Goal: Task Accomplishment & Management: Complete application form

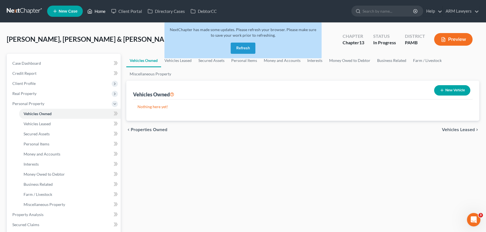
drag, startPoint x: 102, startPoint y: 12, endPoint x: 110, endPoint y: 45, distance: 34.3
click at [102, 12] on link "Home" at bounding box center [96, 11] width 24 height 10
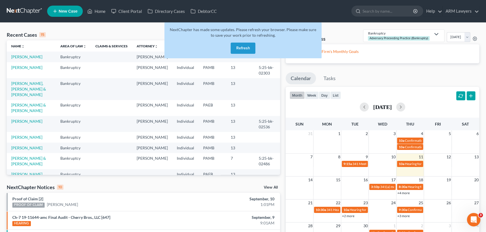
click at [241, 48] on button "Refresh" at bounding box center [243, 48] width 25 height 11
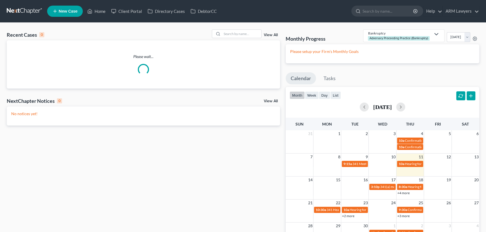
click at [267, 34] on link "View All" at bounding box center [271, 35] width 14 height 4
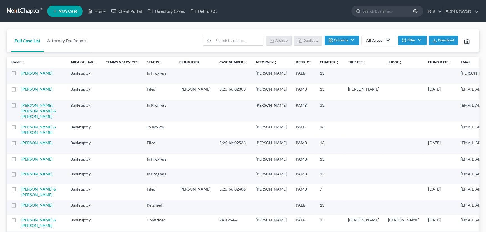
click at [421, 38] on button "Filter" at bounding box center [412, 41] width 28 height 10
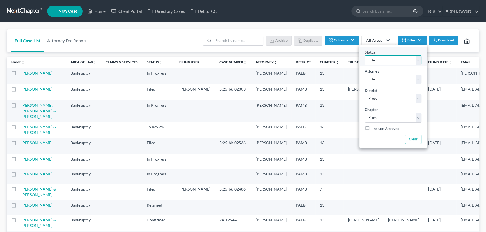
click at [385, 58] on select "Filter... Answer Due Awaiting Confirmation Awaiting Discharge Confirmed Could N…" at bounding box center [393, 61] width 57 height 10
click at [392, 59] on select "Filter... Answer Due Awaiting Confirmation Awaiting Discharge Confirmed Could N…" at bounding box center [393, 61] width 57 height 10
click at [365, 56] on select "Filter... Answer Due Awaiting Confirmation Awaiting Discharge Confirmed Could N…" at bounding box center [393, 61] width 57 height 10
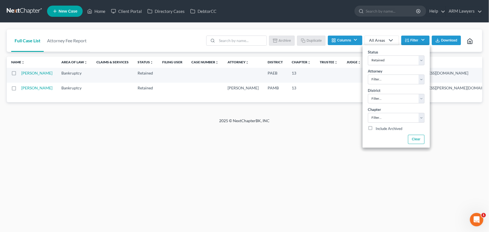
click at [395, 29] on div "Full Case List Attorney Fee Report Batch Download Archive Un-archive Duplicate …" at bounding box center [244, 70] width 489 height 95
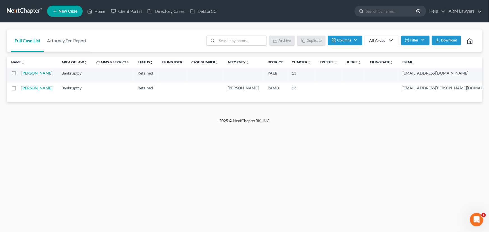
click at [421, 41] on button "Filter" at bounding box center [416, 41] width 28 height 10
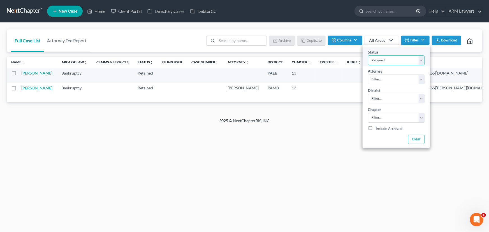
click at [401, 58] on select "Filter... Answer Due Awaiting Confirmation Awaiting Discharge Confirmed Could N…" at bounding box center [396, 61] width 57 height 10
click at [368, 56] on select "Filter... Answer Due Awaiting Confirmation Awaiting Discharge Confirmed Could N…" at bounding box center [396, 61] width 57 height 10
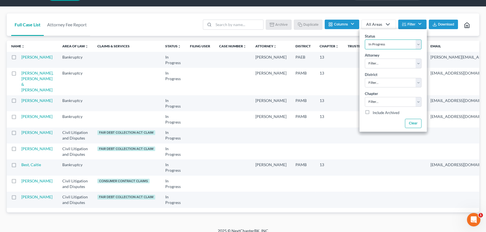
scroll to position [25, 0]
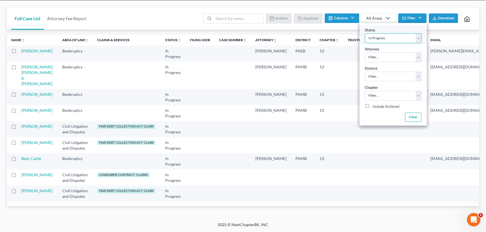
click at [393, 33] on select "Filter... Answer Due Awaiting Confirmation Awaiting Discharge Confirmed Could N…" at bounding box center [393, 38] width 57 height 10
select select "8"
click at [365, 33] on select "Filter... Answer Due Awaiting Confirmation Awaiting Discharge Confirmed Could N…" at bounding box center [393, 38] width 57 height 10
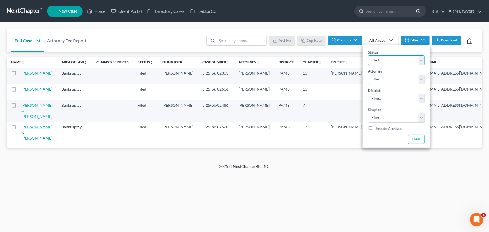
click at [30, 140] on link "[PERSON_NAME] & [PERSON_NAME]" at bounding box center [36, 133] width 31 height 16
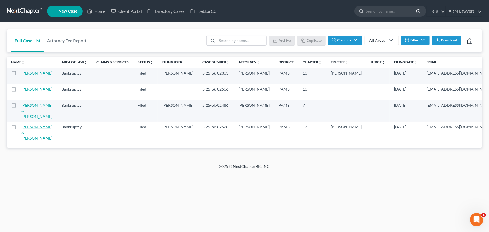
select select "1"
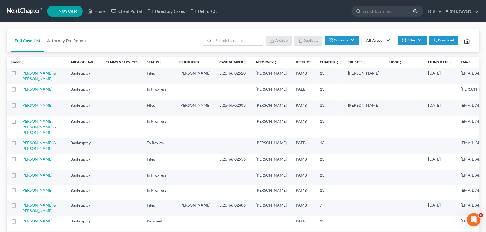
click at [407, 39] on button "Filter" at bounding box center [412, 41] width 28 height 10
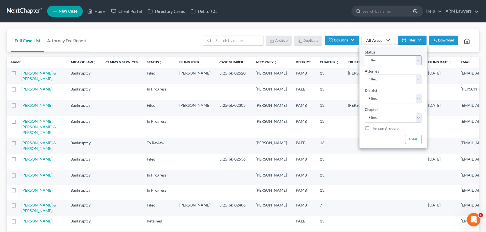
click at [385, 61] on select "Filter... Answer Due Awaiting Confirmation Awaiting Discharge Confirmed Could N…" at bounding box center [393, 61] width 57 height 10
click at [365, 56] on select "Filter... Answer Due Awaiting Confirmation Awaiting Discharge Confirmed Could N…" at bounding box center [393, 61] width 57 height 10
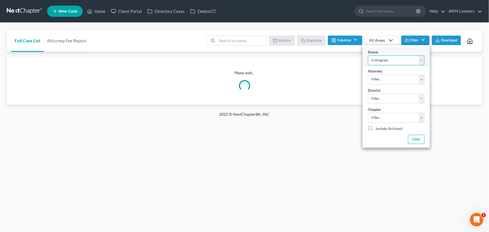
click at [392, 56] on select "Filter... Answer Due Awaiting Confirmation Awaiting Discharge Confirmed Could N…" at bounding box center [396, 61] width 57 height 10
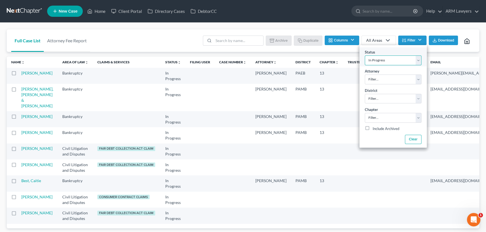
select select "8"
click at [365, 56] on select "Filter... Answer Due Awaiting Confirmation Awaiting Discharge Confirmed Could N…" at bounding box center [393, 61] width 57 height 10
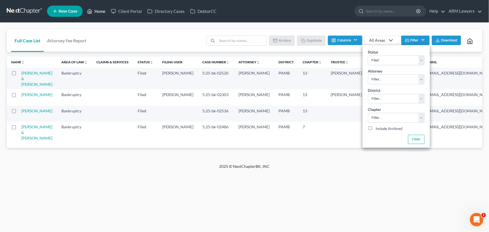
click at [97, 9] on link "Home" at bounding box center [96, 11] width 24 height 10
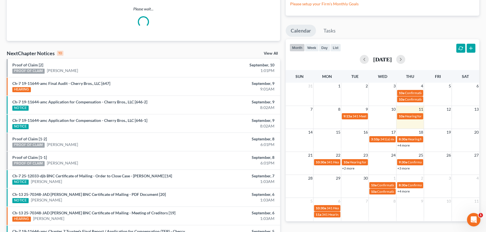
scroll to position [51, 0]
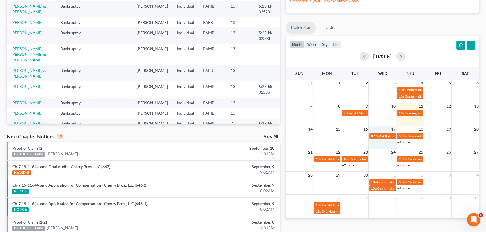
click at [381, 132] on td "17" at bounding box center [382, 129] width 28 height 7
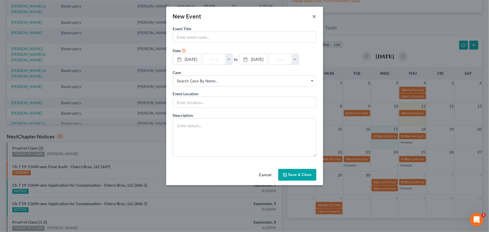
click at [315, 19] on button "×" at bounding box center [315, 16] width 4 height 7
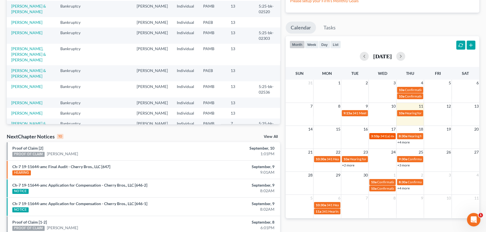
click at [381, 139] on link "3:10p 341(a) meeting for [PERSON_NAME]" at bounding box center [382, 136] width 26 height 6
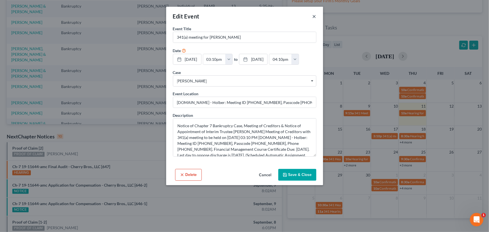
click at [314, 15] on button "×" at bounding box center [315, 16] width 4 height 7
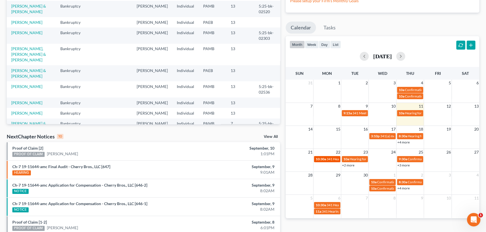
click at [331, 160] on span "341 Hearing for [PERSON_NAME]" at bounding box center [351, 159] width 50 height 4
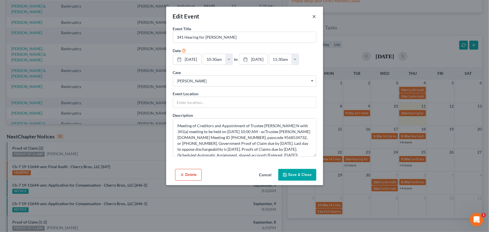
click at [314, 15] on button "×" at bounding box center [315, 16] width 4 height 7
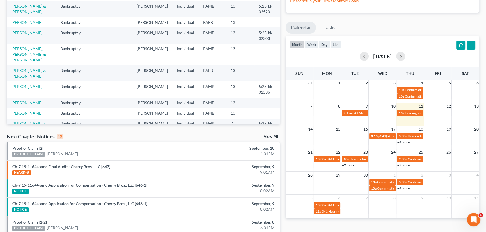
scroll to position [0, 0]
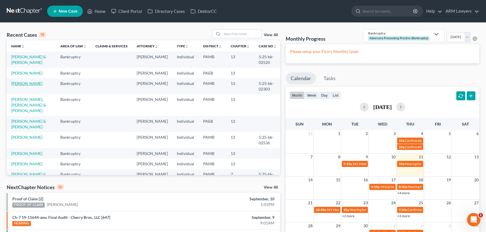
click at [36, 83] on link "[PERSON_NAME]" at bounding box center [26, 83] width 31 height 5
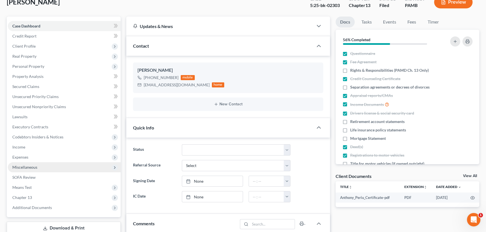
scroll to position [51, 0]
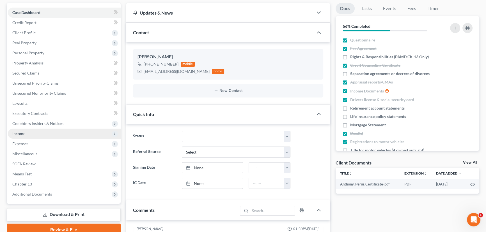
click at [50, 132] on span "Income" at bounding box center [64, 134] width 113 height 10
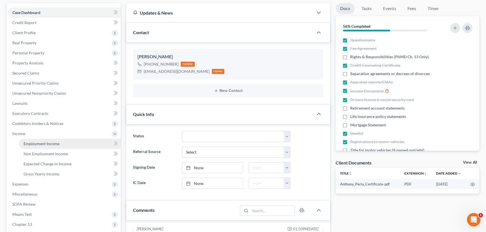
click at [61, 143] on link "Employment Income" at bounding box center [70, 144] width 102 height 10
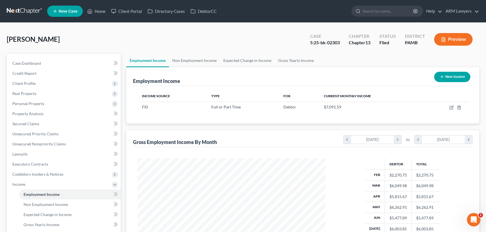
scroll to position [100, 199]
click at [190, 59] on link "Non Employment Income" at bounding box center [194, 60] width 51 height 13
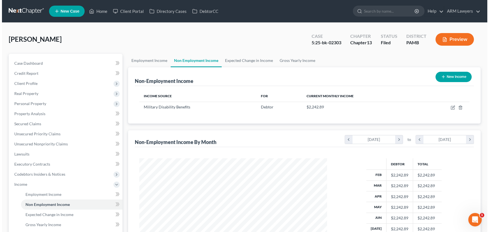
scroll to position [100, 199]
click at [454, 80] on button "New Income" at bounding box center [452, 77] width 36 height 10
select select "0"
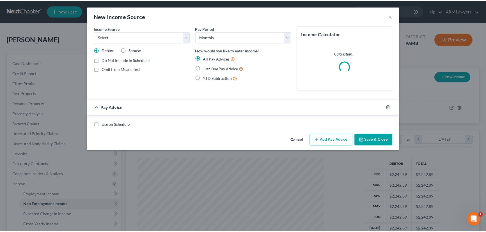
scroll to position [100, 201]
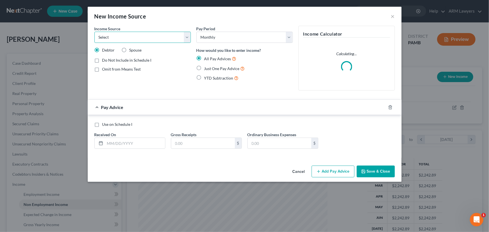
click at [146, 37] on select "Select Unemployment Disability (from employer) Pension Retirement Social Securi…" at bounding box center [143, 37] width 96 height 11
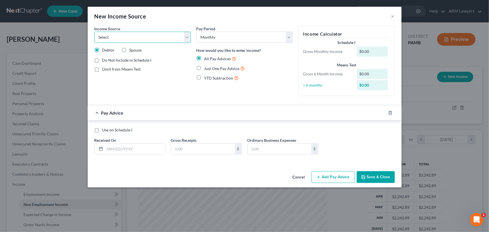
click at [151, 38] on select "Select Unemployment Disability (from employer) Pension Retirement Social Securi…" at bounding box center [143, 37] width 96 height 11
click at [390, 13] on div "New Income Source ×" at bounding box center [245, 16] width 314 height 19
click at [392, 16] on button "×" at bounding box center [393, 16] width 4 height 7
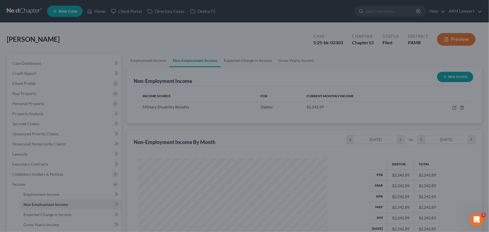
scroll to position [280337, 280239]
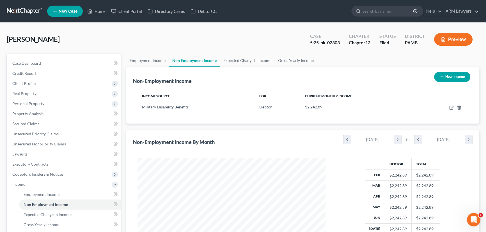
click at [442, 73] on button "New Income" at bounding box center [452, 77] width 36 height 10
select select "0"
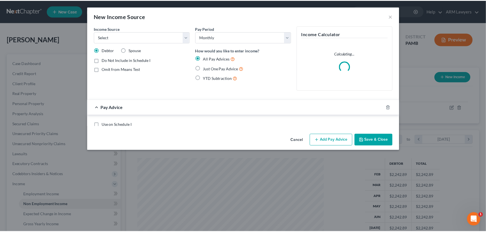
scroll to position [100, 201]
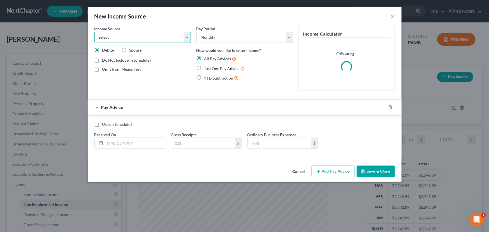
click at [170, 41] on select "Select Unemployment Disability (from employer) Pension Retirement Social Securi…" at bounding box center [143, 37] width 96 height 11
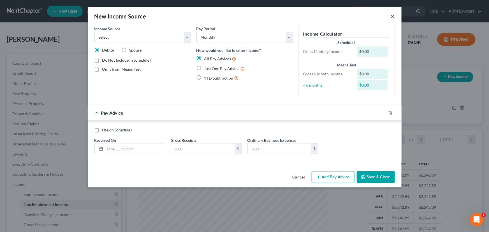
click at [391, 18] on button "×" at bounding box center [393, 16] width 4 height 7
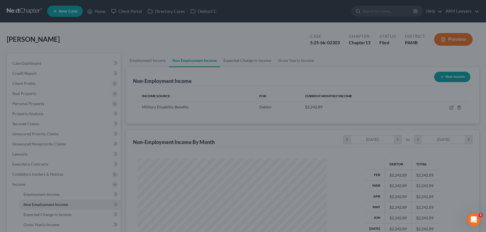
scroll to position [280337, 280239]
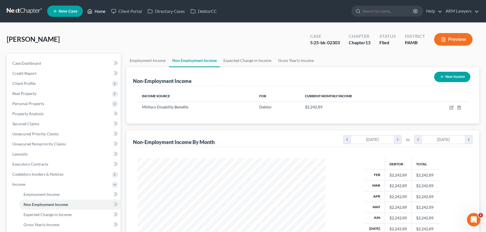
click at [103, 12] on link "Home" at bounding box center [96, 11] width 24 height 10
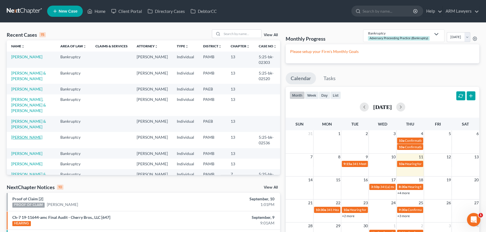
click at [30, 135] on link "[PERSON_NAME]" at bounding box center [26, 137] width 31 height 5
select select "1"
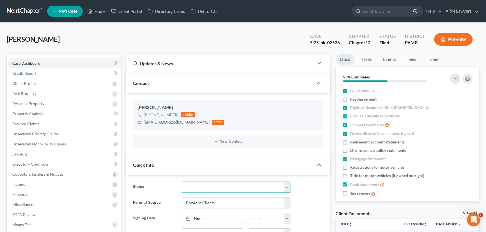
drag, startPoint x: 212, startPoint y: 185, endPoint x: 208, endPoint y: 183, distance: 3.6
click at [212, 185] on select "Answer Due Awaiting Confirmation Awaiting Discharge Confirmed Could Not Contact…" at bounding box center [236, 187] width 109 height 11
select select "18"
click at [182, 182] on select "Answer Due Awaiting Confirmation Awaiting Discharge Confirmed Could Not Contact…" at bounding box center [236, 187] width 109 height 11
drag, startPoint x: 96, startPoint y: 10, endPoint x: 101, endPoint y: 38, distance: 27.8
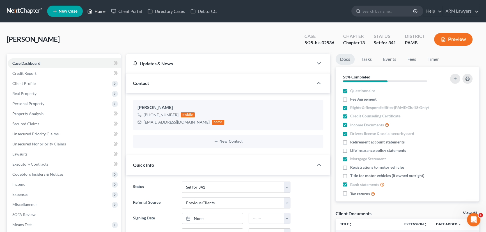
click at [96, 10] on link "Home" at bounding box center [96, 11] width 24 height 10
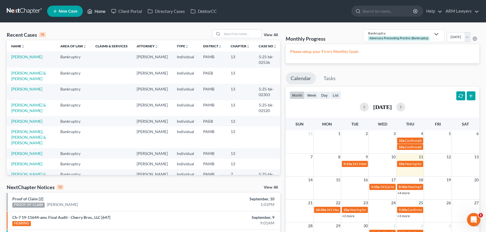
scroll to position [25, 0]
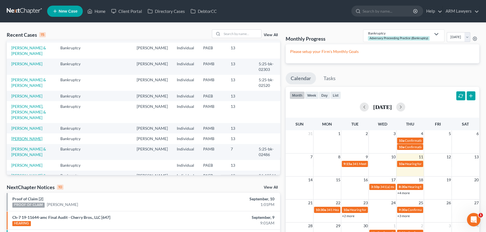
click at [24, 136] on link "[PERSON_NAME]" at bounding box center [26, 138] width 31 height 5
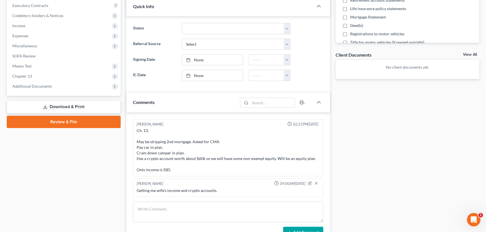
scroll to position [204, 0]
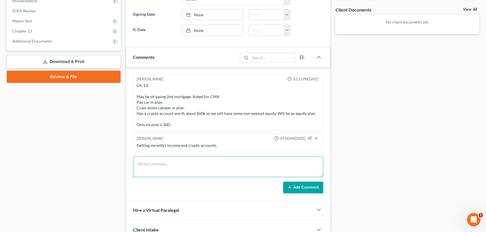
click at [255, 163] on textarea at bounding box center [228, 166] width 190 height 21
type textarea "16024"
click at [292, 186] on button "Add Comment" at bounding box center [303, 188] width 40 height 12
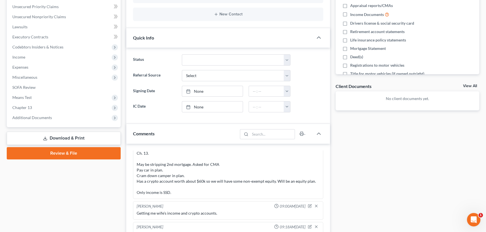
scroll to position [102, 0]
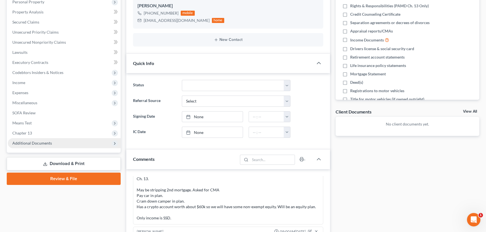
click at [42, 141] on span "Additional Documents" at bounding box center [32, 143] width 40 height 5
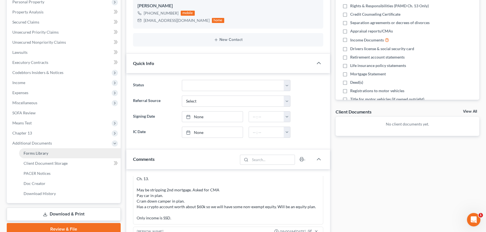
click at [58, 151] on link "Forms Library" at bounding box center [70, 153] width 102 height 10
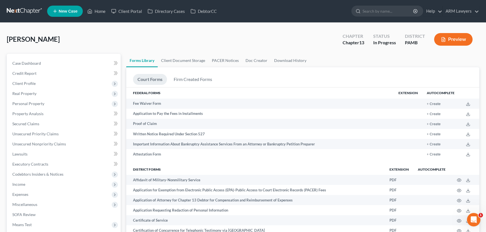
scroll to position [124, 0]
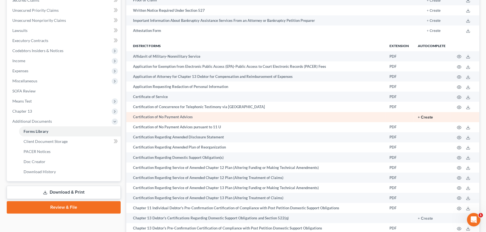
click at [429, 116] on button "+ Create" at bounding box center [425, 118] width 15 height 4
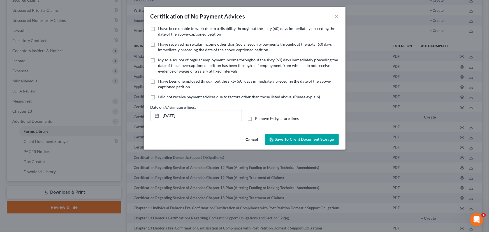
click at [158, 28] on label "I have been unable to work due to a disability throughout the sixty (60) days i…" at bounding box center [248, 31] width 181 height 11
click at [161, 28] on input "I have been unable to work due to a disability throughout the sixty (60) days i…" at bounding box center [163, 28] width 4 height 4
checkbox input "true"
click at [292, 141] on span "Save to Client Document Storage" at bounding box center [304, 139] width 59 height 5
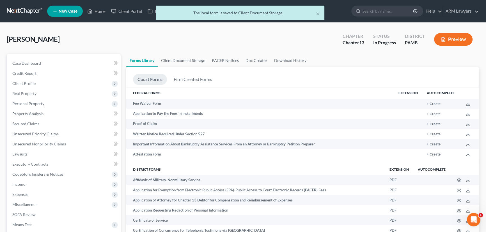
scroll to position [0, 0]
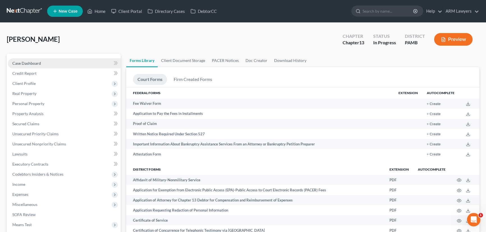
click at [56, 63] on link "Case Dashboard" at bounding box center [64, 63] width 113 height 10
select select "9"
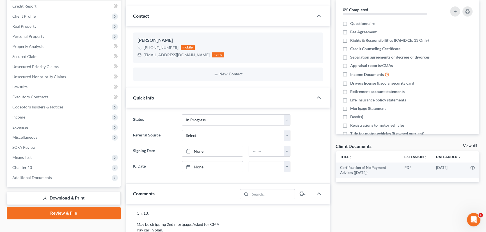
scroll to position [76, 0]
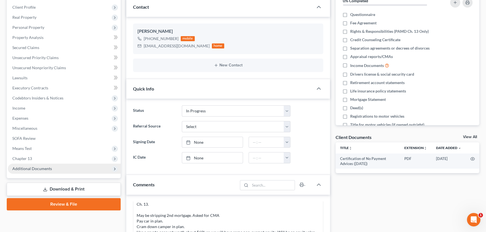
click at [72, 168] on span "Additional Documents" at bounding box center [64, 169] width 113 height 10
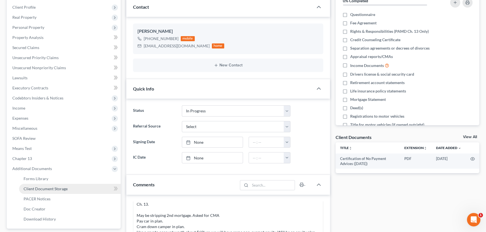
click at [72, 188] on link "Client Document Storage" at bounding box center [70, 189] width 102 height 10
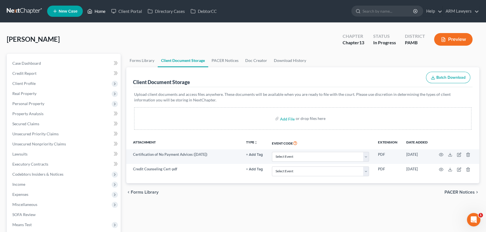
click at [95, 10] on link "Home" at bounding box center [96, 11] width 24 height 10
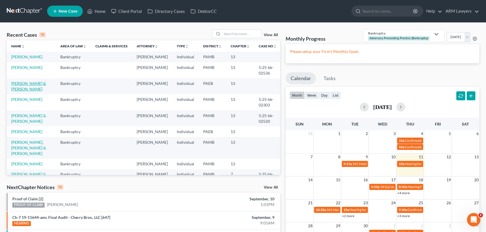
click at [36, 85] on link "[PERSON_NAME] & [PERSON_NAME]" at bounding box center [28, 86] width 35 height 10
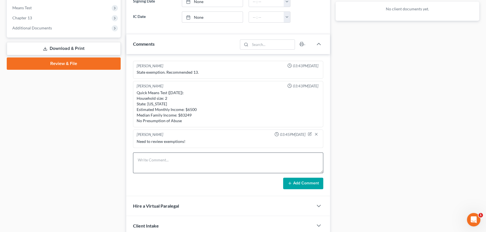
scroll to position [229, 0]
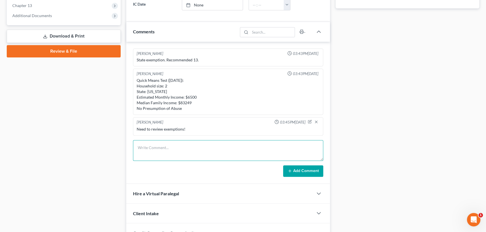
click at [206, 149] on textarea at bounding box center [228, 150] width 190 height 21
type textarea "15860"
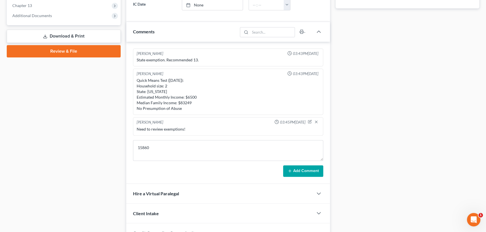
click at [315, 172] on button "Add Comment" at bounding box center [303, 171] width 40 height 12
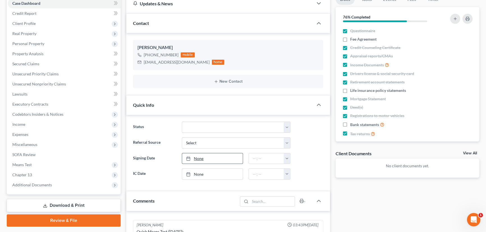
scroll to position [51, 0]
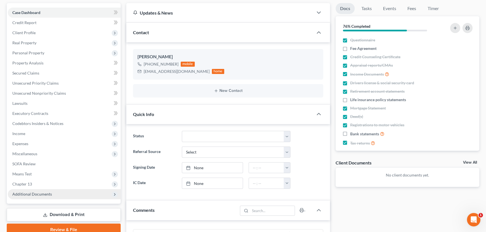
drag, startPoint x: 53, startPoint y: 191, endPoint x: 65, endPoint y: 191, distance: 12.3
click at [53, 191] on span "Additional Documents" at bounding box center [64, 194] width 113 height 10
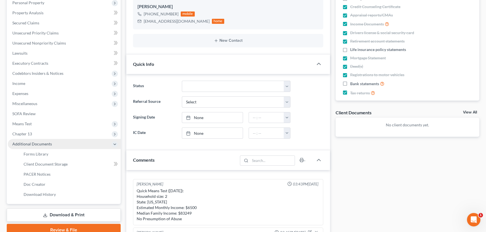
scroll to position [102, 0]
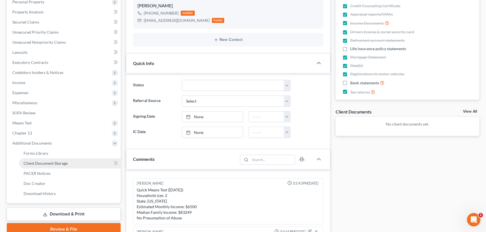
click at [65, 164] on span "Client Document Storage" at bounding box center [46, 163] width 44 height 5
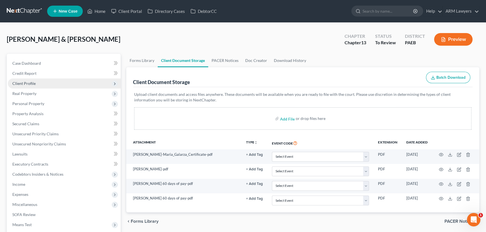
click at [42, 82] on span "Client Profile" at bounding box center [64, 84] width 113 height 10
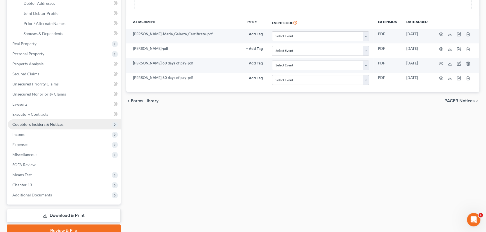
scroll to position [127, 0]
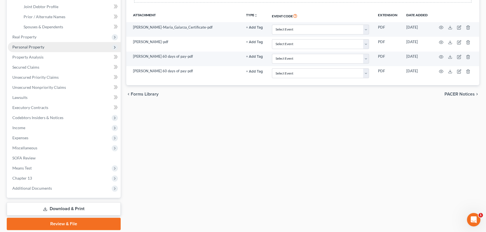
click at [48, 49] on span "Personal Property" at bounding box center [64, 47] width 113 height 10
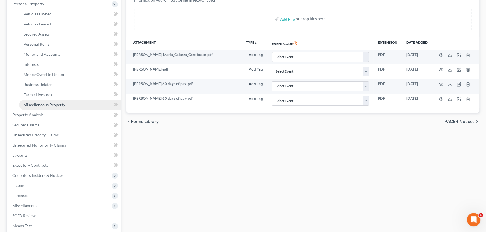
scroll to position [51, 0]
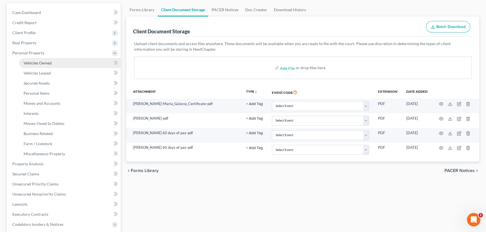
click at [67, 61] on link "Vehicles Owned" at bounding box center [70, 63] width 102 height 10
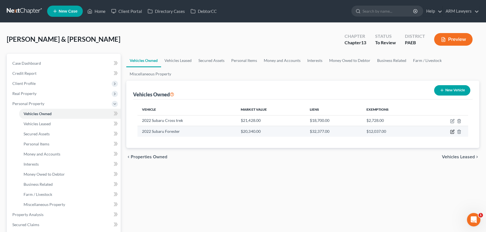
click at [452, 132] on icon "button" at bounding box center [452, 131] width 3 height 3
select select "0"
select select "4"
select select "2"
select select "1"
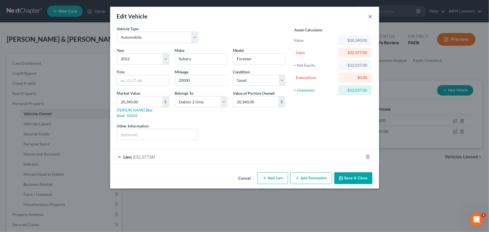
click at [370, 17] on button "×" at bounding box center [371, 16] width 4 height 7
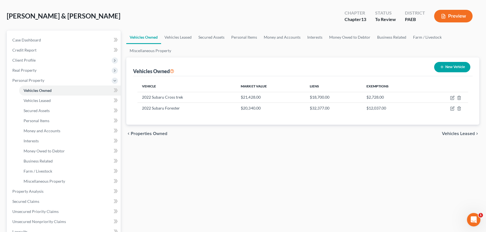
scroll to position [23, 0]
drag, startPoint x: 60, startPoint y: 40, endPoint x: 110, endPoint y: 113, distance: 88.4
click at [60, 40] on link "Case Dashboard" at bounding box center [64, 40] width 113 height 10
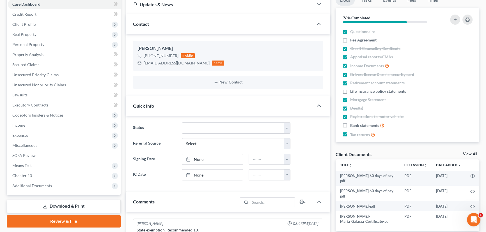
scroll to position [25, 0]
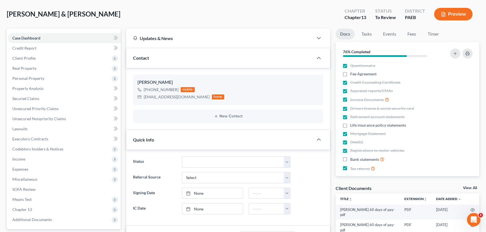
click at [8, 33] on link "Case Dashboard" at bounding box center [64, 38] width 113 height 10
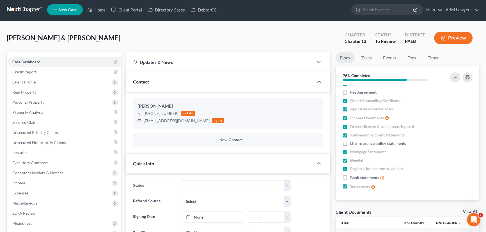
scroll to position [0, 0]
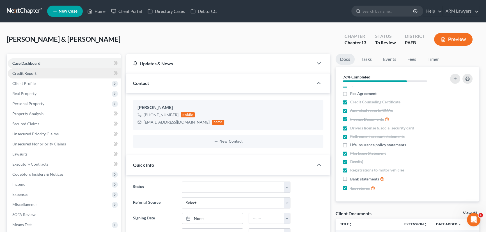
click at [48, 75] on link "Credit Report" at bounding box center [64, 73] width 113 height 10
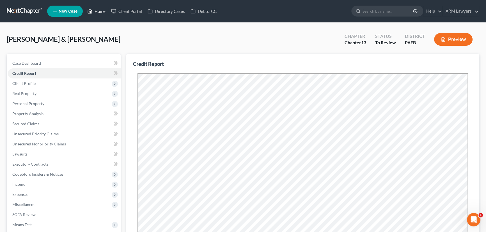
click at [100, 8] on link "Home" at bounding box center [96, 11] width 24 height 10
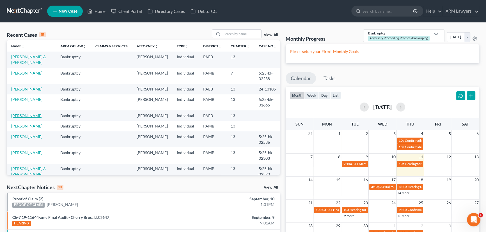
click at [27, 115] on link "[PERSON_NAME]" at bounding box center [26, 115] width 31 height 5
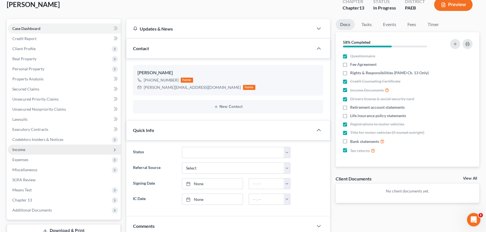
scroll to position [51, 0]
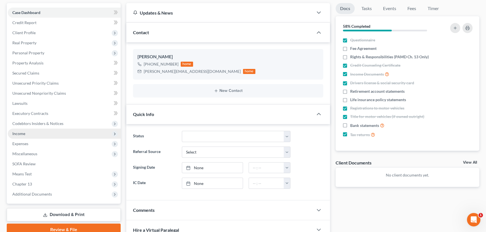
click at [43, 134] on span "Income" at bounding box center [64, 134] width 113 height 10
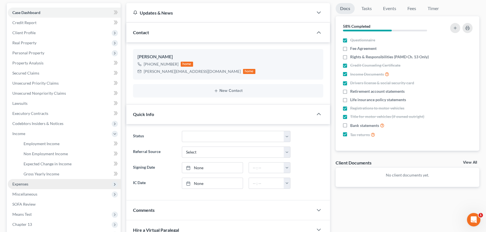
click at [41, 184] on span "Expenses" at bounding box center [64, 184] width 113 height 10
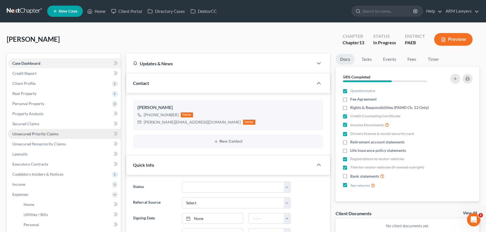
scroll to position [0, 0]
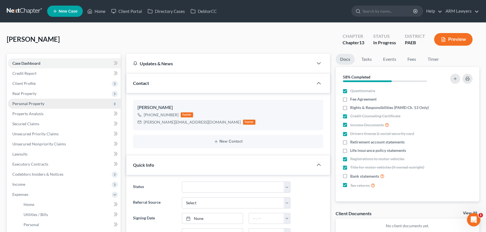
click at [49, 106] on span "Personal Property" at bounding box center [64, 104] width 113 height 10
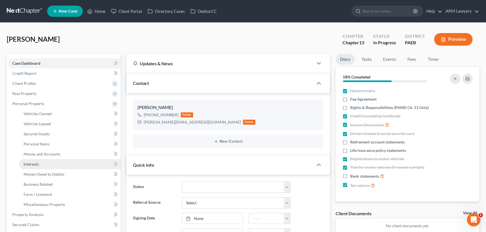
click at [46, 165] on link "Interests" at bounding box center [70, 164] width 102 height 10
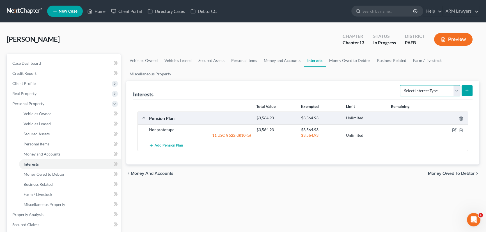
click at [439, 89] on select "Select Interest Type 401K Annuity Bond Education IRA Government Bond Government…" at bounding box center [430, 90] width 60 height 11
click at [340, 61] on link "Money Owed to Debtor" at bounding box center [350, 60] width 48 height 13
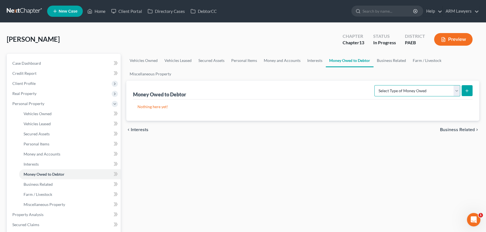
click at [423, 91] on select "Select Type of Money Owed Accounts Receivable Alimony Child Support Claims Agai…" at bounding box center [417, 90] width 86 height 11
click at [275, 59] on link "Money and Accounts" at bounding box center [281, 60] width 43 height 13
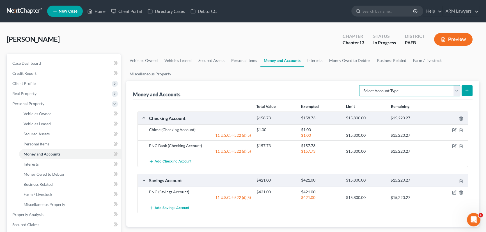
click at [399, 89] on select "Select Account Type Brokerage Cash on Hand Certificates of Deposit Checking Acc…" at bounding box center [409, 90] width 101 height 11
click at [254, 62] on link "Personal Items" at bounding box center [244, 60] width 33 height 13
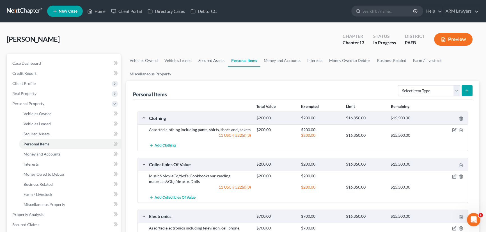
click at [212, 57] on link "Secured Assets" at bounding box center [211, 60] width 33 height 13
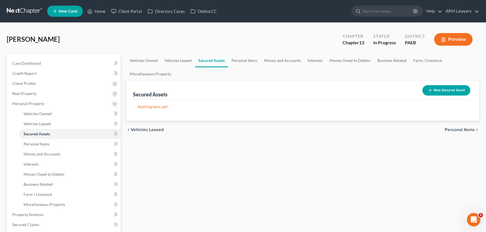
click at [448, 92] on button "New Secured Asset" at bounding box center [446, 90] width 48 height 10
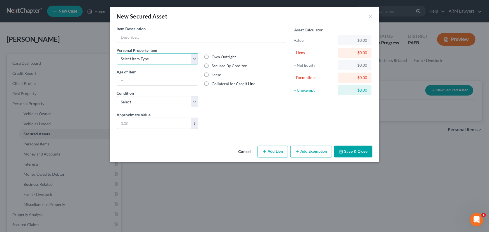
click at [187, 56] on select "Select Item Type Clothing Collectibles Of Value Electronics Firearms Household …" at bounding box center [158, 58] width 82 height 11
click at [370, 15] on button "×" at bounding box center [371, 16] width 4 height 7
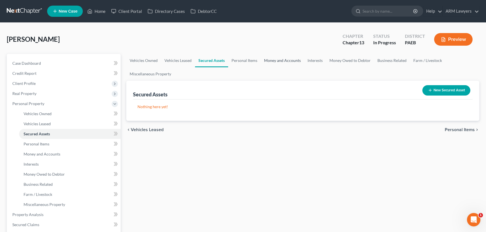
click at [287, 60] on link "Money and Accounts" at bounding box center [282, 60] width 43 height 13
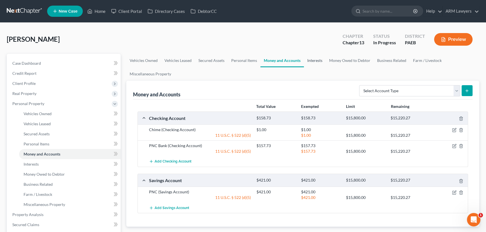
click at [314, 60] on link "Interests" at bounding box center [315, 60] width 22 height 13
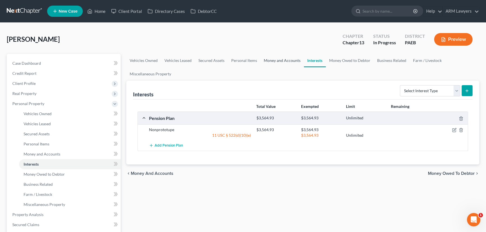
click at [286, 60] on link "Money and Accounts" at bounding box center [281, 60] width 43 height 13
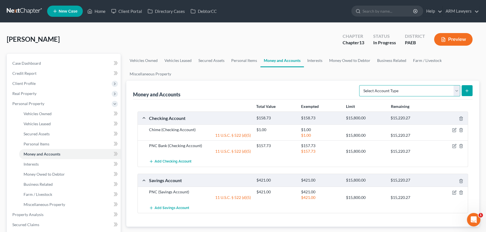
click at [418, 91] on select "Select Account Type Brokerage Cash on Hand Certificates of Deposit Checking Acc…" at bounding box center [409, 90] width 101 height 11
click at [312, 61] on link "Interests" at bounding box center [315, 60] width 22 height 13
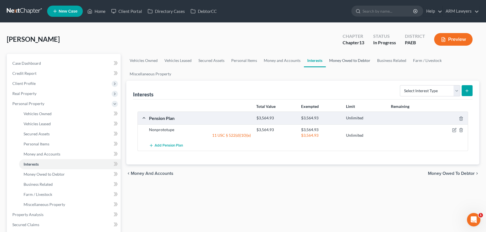
click at [340, 60] on link "Money Owed to Debtor" at bounding box center [350, 60] width 48 height 13
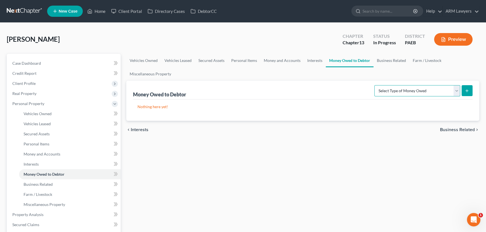
click at [399, 92] on select "Select Type of Money Owed Accounts Receivable Alimony Child Support Claims Agai…" at bounding box center [417, 90] width 86 height 11
click at [394, 89] on select "Select Type of Money Owed Accounts Receivable Alimony Child Support Claims Agai…" at bounding box center [417, 90] width 86 height 11
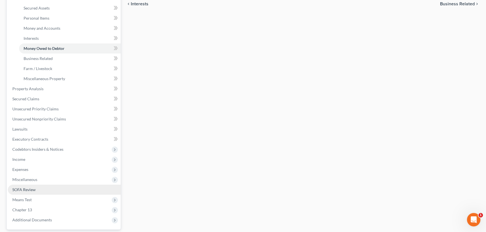
scroll to position [127, 0]
click at [52, 185] on link "SOFA Review" at bounding box center [64, 188] width 113 height 10
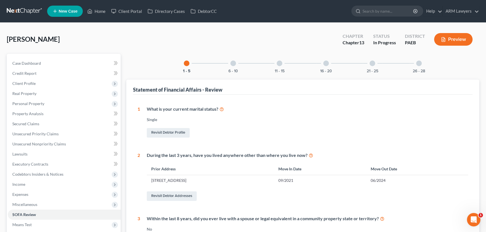
click at [234, 66] on div "6 - 10" at bounding box center [233, 63] width 19 height 19
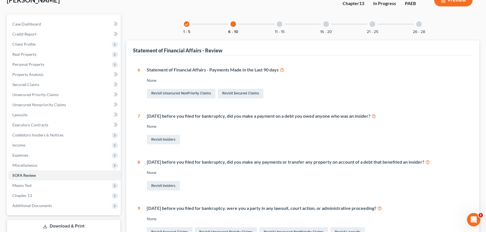
scroll to position [23, 0]
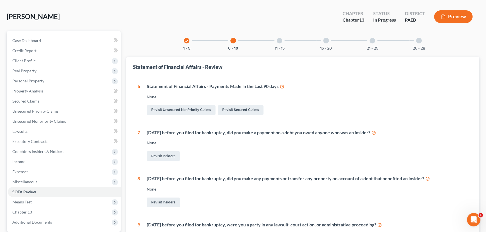
click at [280, 40] on div at bounding box center [280, 41] width 6 height 6
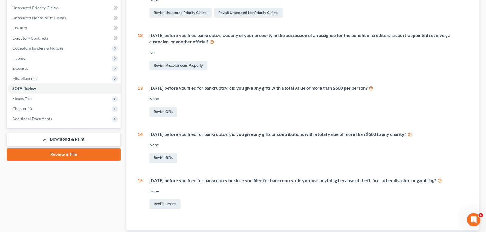
scroll to position [36, 0]
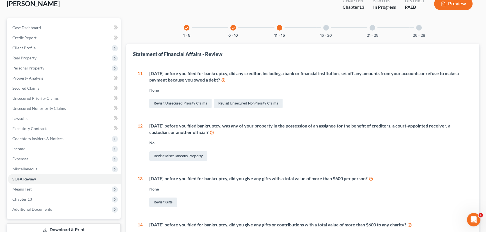
click at [327, 31] on div "16 - 20" at bounding box center [325, 27] width 19 height 19
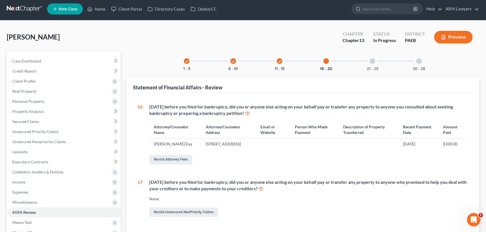
scroll to position [0, 0]
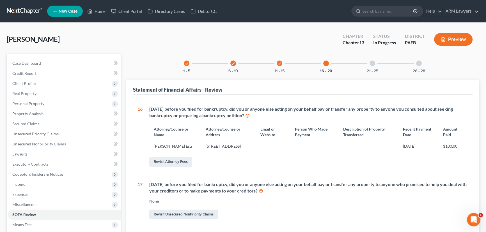
drag, startPoint x: 373, startPoint y: 63, endPoint x: 368, endPoint y: 67, distance: 6.6
click at [373, 63] on div at bounding box center [372, 64] width 6 height 6
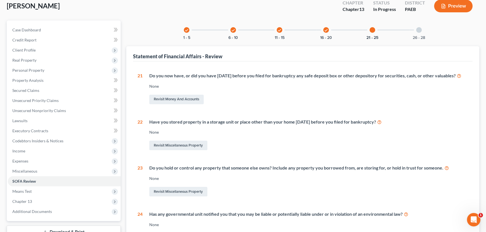
scroll to position [29, 0]
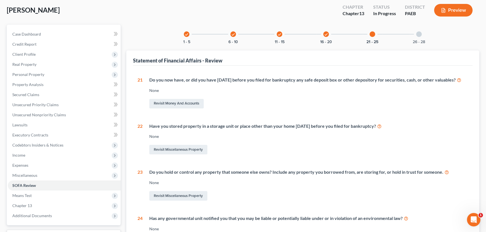
click at [421, 31] on div "26 - 28" at bounding box center [418, 34] width 19 height 19
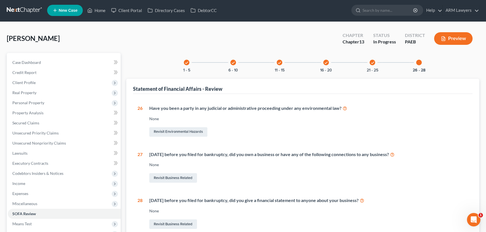
scroll to position [0, 0]
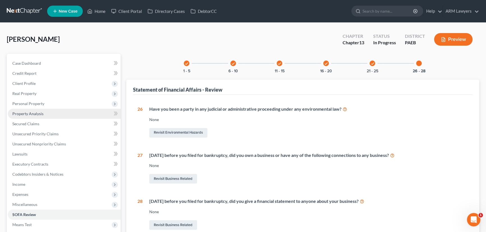
click at [40, 117] on link "Property Analysis" at bounding box center [64, 114] width 113 height 10
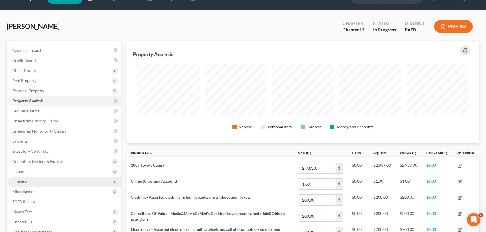
scroll to position [25, 0]
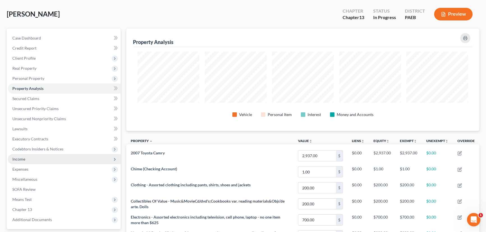
click at [35, 157] on span "Income" at bounding box center [64, 159] width 113 height 10
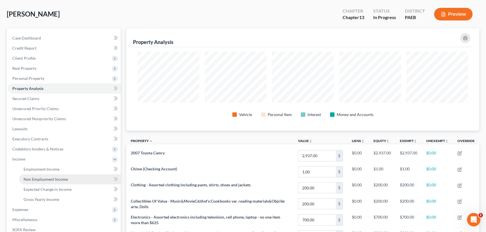
click at [61, 181] on link "Non Employment Income" at bounding box center [70, 179] width 102 height 10
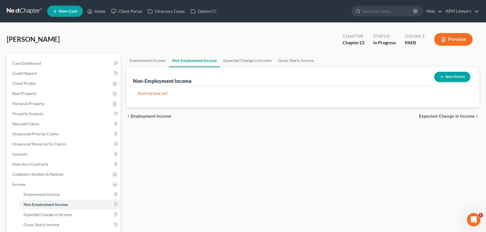
click at [446, 75] on button "New Income" at bounding box center [452, 77] width 36 height 10
select select "0"
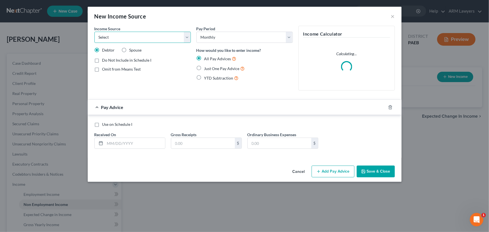
click at [165, 39] on select "Select Unemployment Disability (from employer) Pension Retirement Social Securi…" at bounding box center [143, 37] width 96 height 11
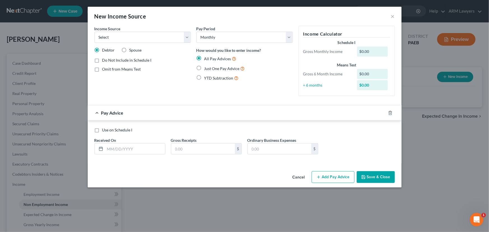
click at [176, 19] on div "New Income Source ×" at bounding box center [245, 16] width 314 height 19
click at [393, 15] on button "×" at bounding box center [393, 16] width 4 height 7
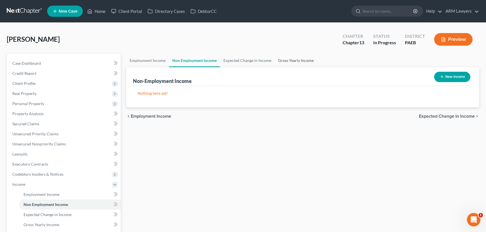
click at [301, 62] on link "Gross Yearly Income" at bounding box center [296, 60] width 42 height 13
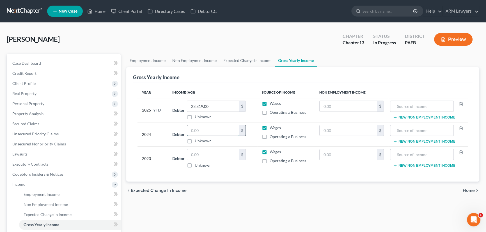
click at [208, 132] on input "text" at bounding box center [213, 130] width 52 height 11
type input "25,050"
click at [220, 140] on div "Unknown" at bounding box center [216, 141] width 59 height 6
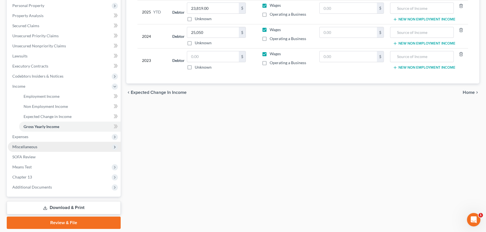
scroll to position [102, 0]
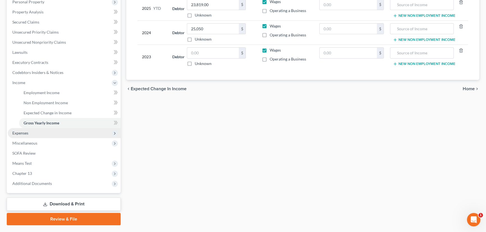
click at [43, 133] on span "Expenses" at bounding box center [64, 133] width 113 height 10
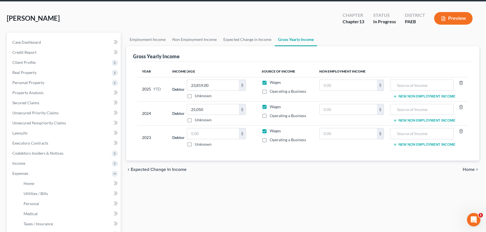
scroll to position [0, 0]
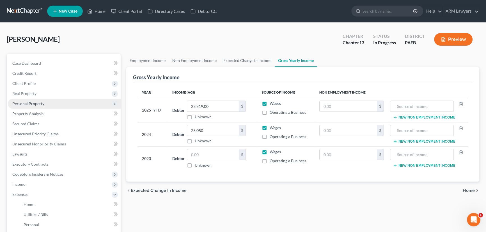
click at [34, 104] on span "Personal Property" at bounding box center [28, 103] width 32 height 5
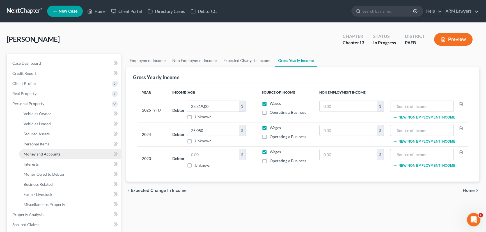
click at [49, 155] on span "Money and Accounts" at bounding box center [42, 154] width 37 height 5
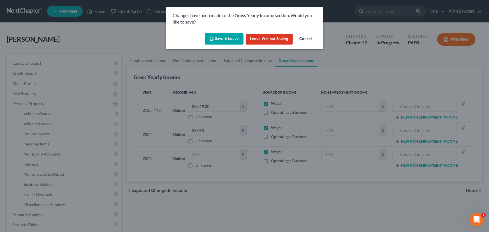
click at [220, 40] on button "Save & Leave" at bounding box center [224, 39] width 39 height 12
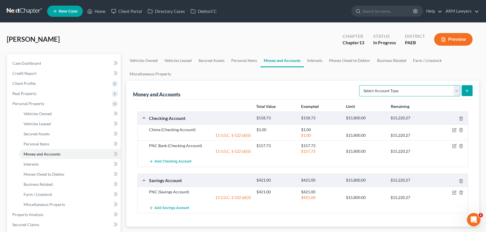
click at [399, 89] on select "Select Account Type Brokerage Cash on Hand Certificates of Deposit Checking Acc…" at bounding box center [409, 90] width 101 height 11
click at [397, 90] on select "Select Account Type Brokerage Cash on Hand Certificates of Deposit Checking Acc…" at bounding box center [409, 90] width 101 height 11
click at [317, 59] on link "Interests" at bounding box center [315, 60] width 22 height 13
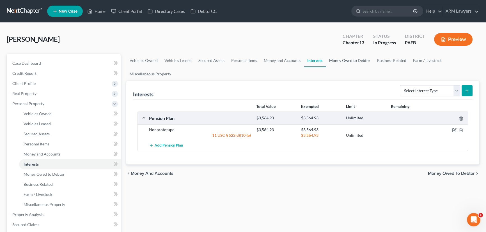
click at [338, 61] on link "Money Owed to Debtor" at bounding box center [350, 60] width 48 height 13
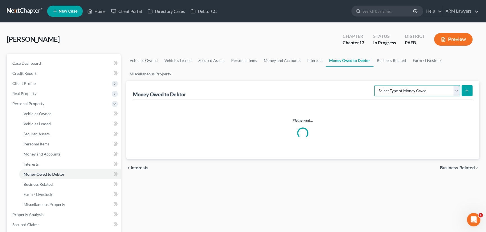
click at [406, 92] on select "Select Type of Money Owed Accounts Receivable Alimony Child Support Claims Agai…" at bounding box center [417, 90] width 86 height 11
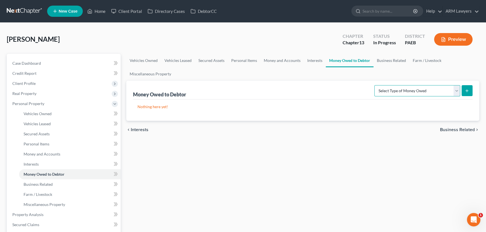
select select "expected_tax_refund"
click at [375, 85] on select "Select Type of Money Owed Accounts Receivable Alimony Child Support Claims Agai…" at bounding box center [417, 90] width 86 height 11
click at [466, 90] on icon "submit" at bounding box center [466, 91] width 4 height 4
select select "0"
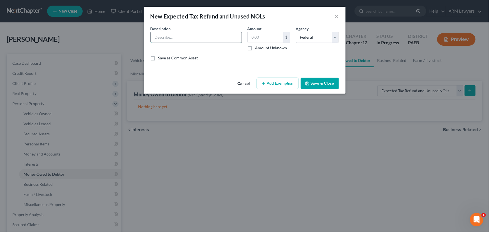
click at [198, 39] on input "text" at bounding box center [196, 37] width 91 height 11
type input "2025"
click at [272, 38] on input "text" at bounding box center [266, 37] width 36 height 11
type input "5,000.00"
click at [266, 84] on icon "button" at bounding box center [264, 83] width 4 height 4
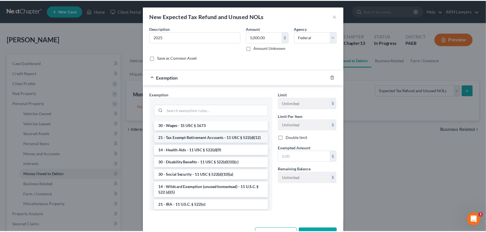
scroll to position [280, 0]
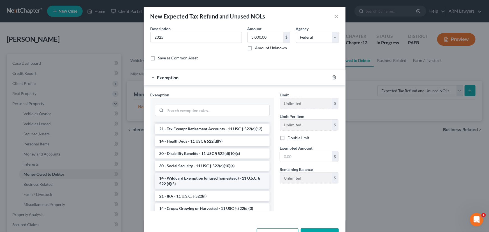
click at [201, 189] on li "14 - Wildcard Exemption (unused homestead) - 11 U.S.C. § 522 (d)(5)" at bounding box center [212, 181] width 115 height 16
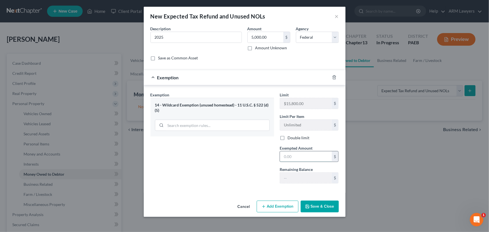
click at [298, 158] on input "text" at bounding box center [306, 156] width 52 height 11
type input "5,000.00"
click at [320, 207] on button "Save & Close" at bounding box center [320, 207] width 38 height 12
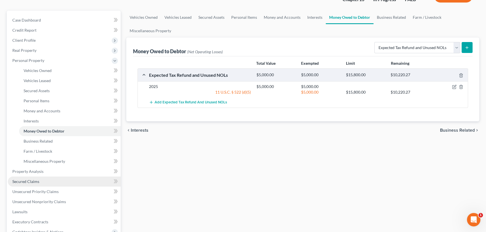
scroll to position [0, 0]
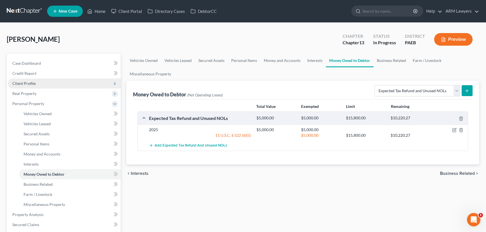
click at [60, 81] on span "Client Profile" at bounding box center [64, 84] width 113 height 10
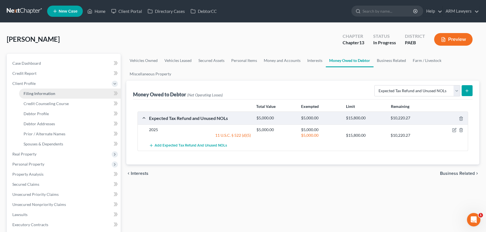
click at [70, 93] on link "Filing Information" at bounding box center [70, 94] width 102 height 10
select select "1"
select select "0"
select select "3"
select select "67"
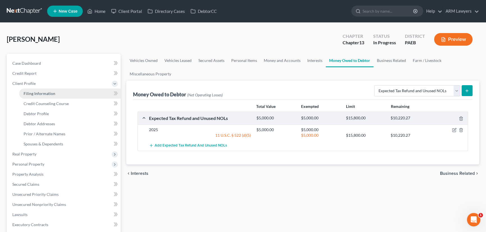
select select "9"
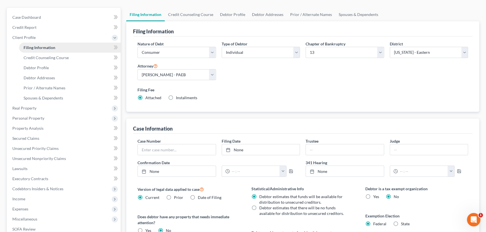
scroll to position [51, 0]
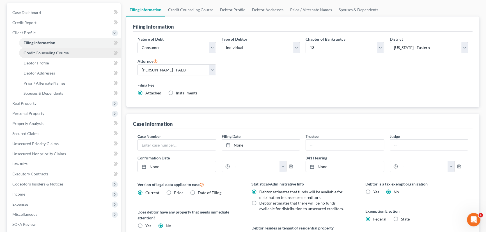
click at [74, 53] on link "Credit Counseling Course" at bounding box center [70, 53] width 102 height 10
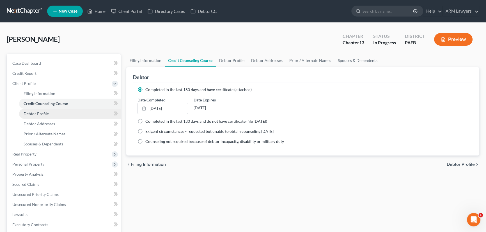
click at [78, 116] on link "Debtor Profile" at bounding box center [70, 114] width 102 height 10
select select "0"
select select "1"
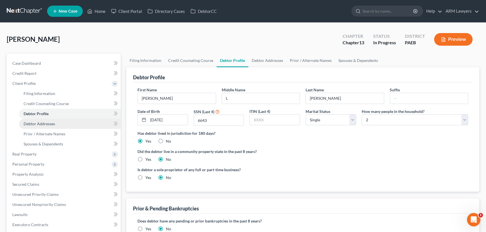
click at [72, 124] on link "Debtor Addresses" at bounding box center [70, 124] width 102 height 10
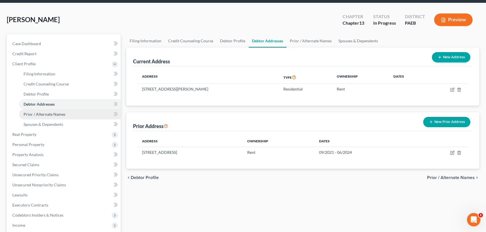
scroll to position [51, 0]
